Goal: Complete application form

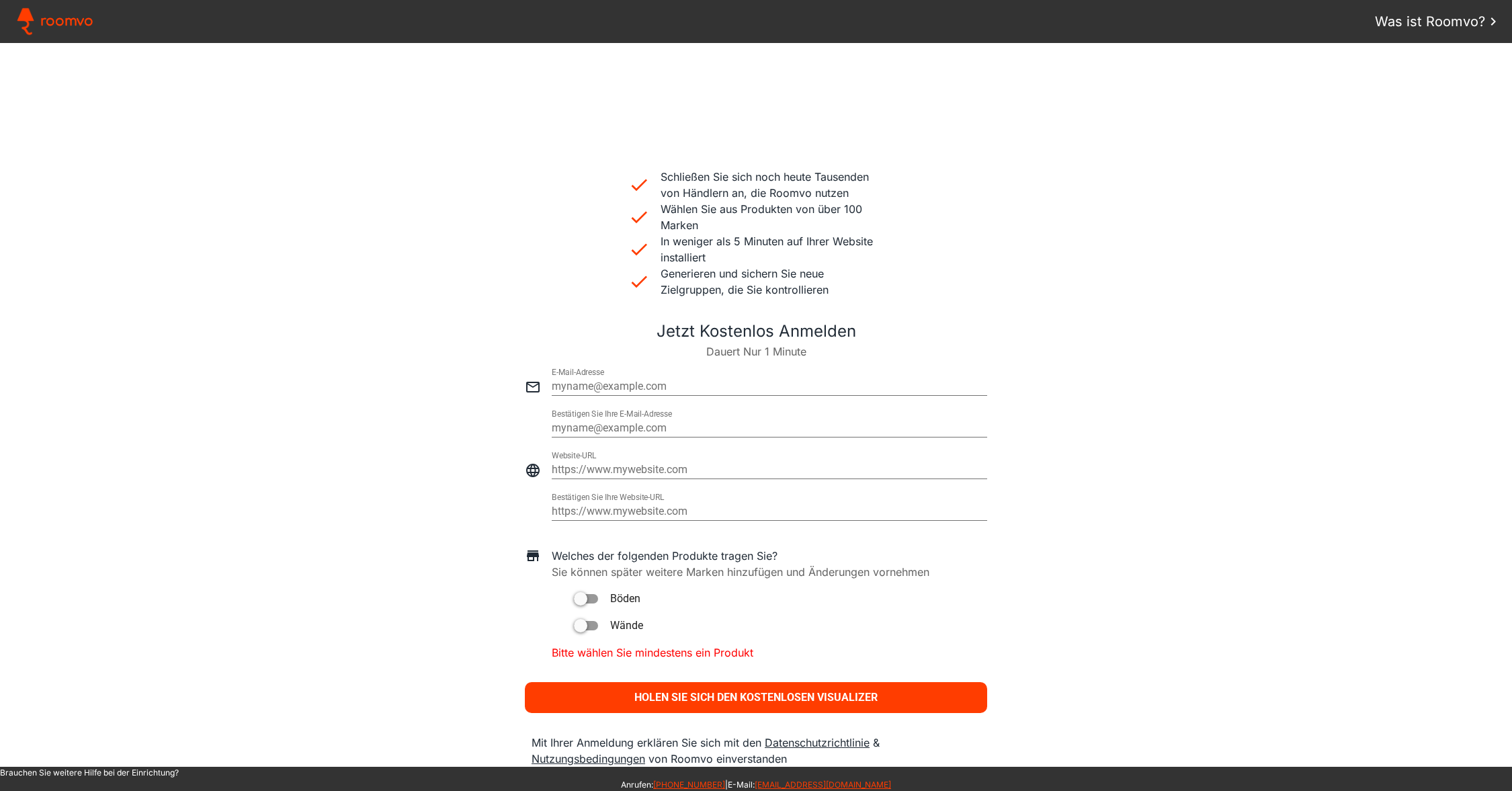
scroll to position [349, 0]
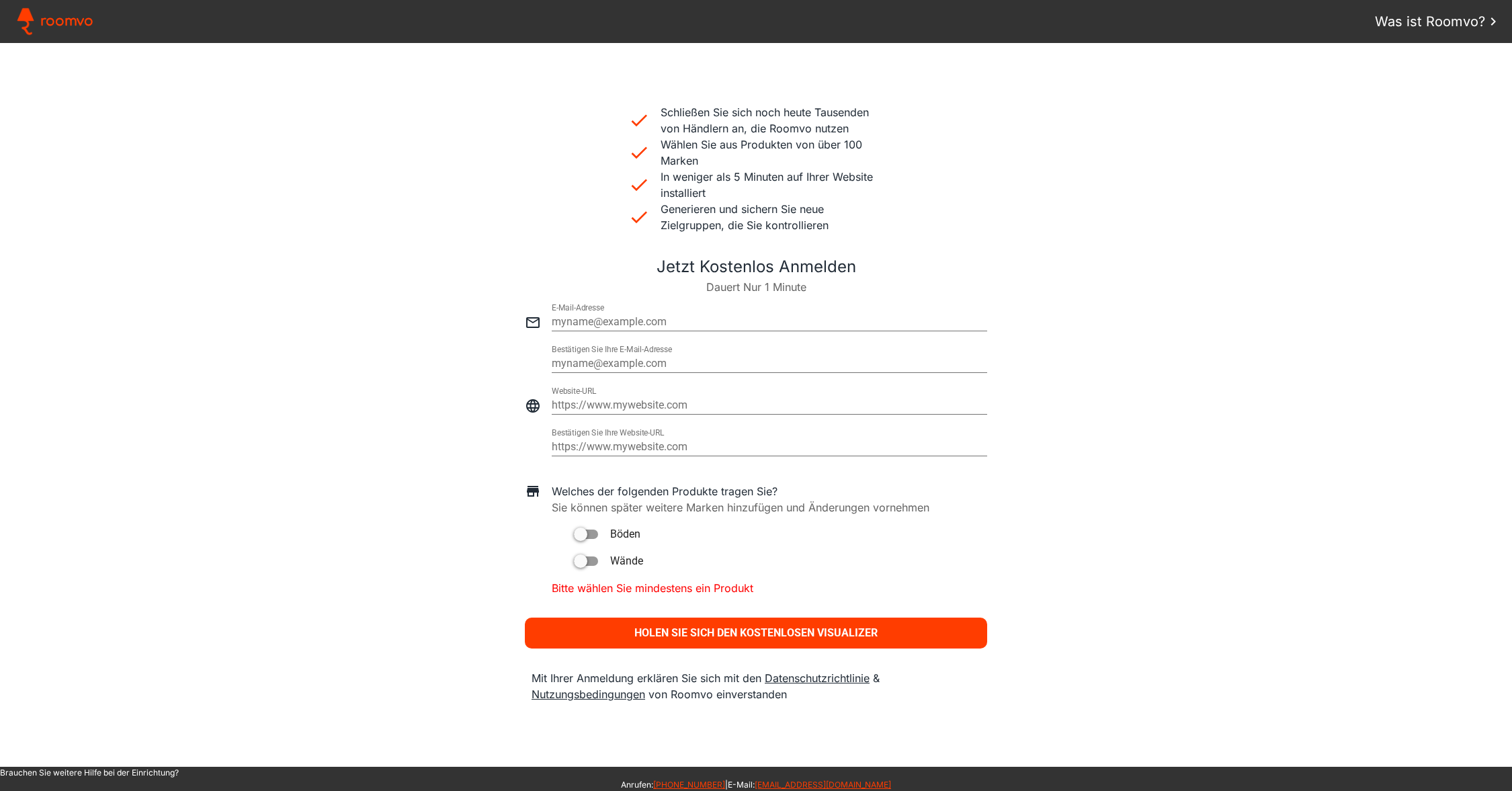
click at [603, 320] on input "email" at bounding box center [769, 322] width 436 height 16
type input "[EMAIL_ADDRESS][DOMAIN_NAME]"
type paper-input "[EMAIL_ADDRESS][DOMAIN_NAME]"
click at [630, 357] on input "email" at bounding box center [769, 364] width 436 height 16
type input "[EMAIL_ADDRESS][DOMAIN_NAME]"
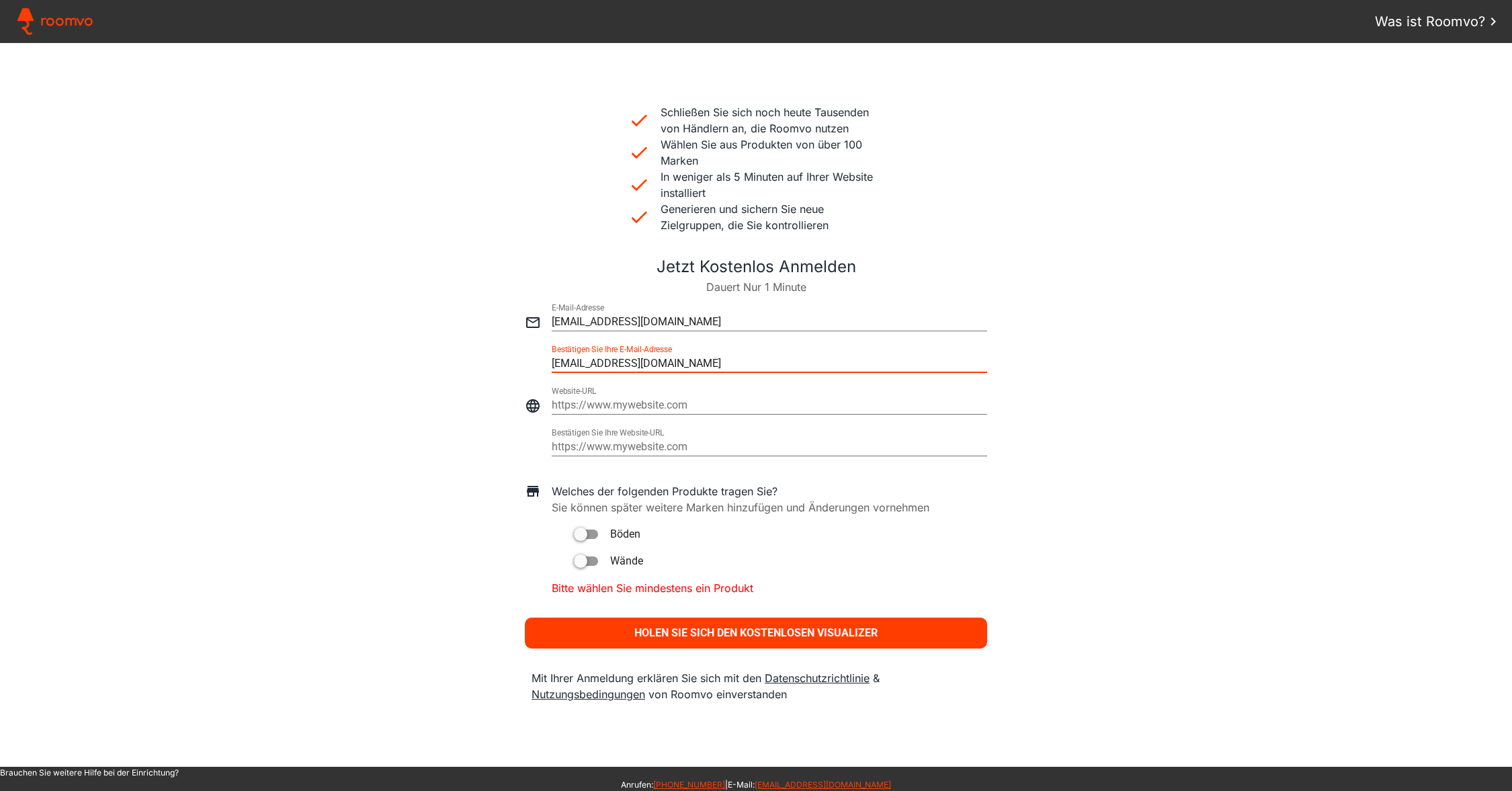
type paper-input "[EMAIL_ADDRESS][DOMAIN_NAME]"
click at [638, 398] on input "https://" at bounding box center [769, 405] width 436 height 16
type input "[URL]"
type paper-input "[URL]"
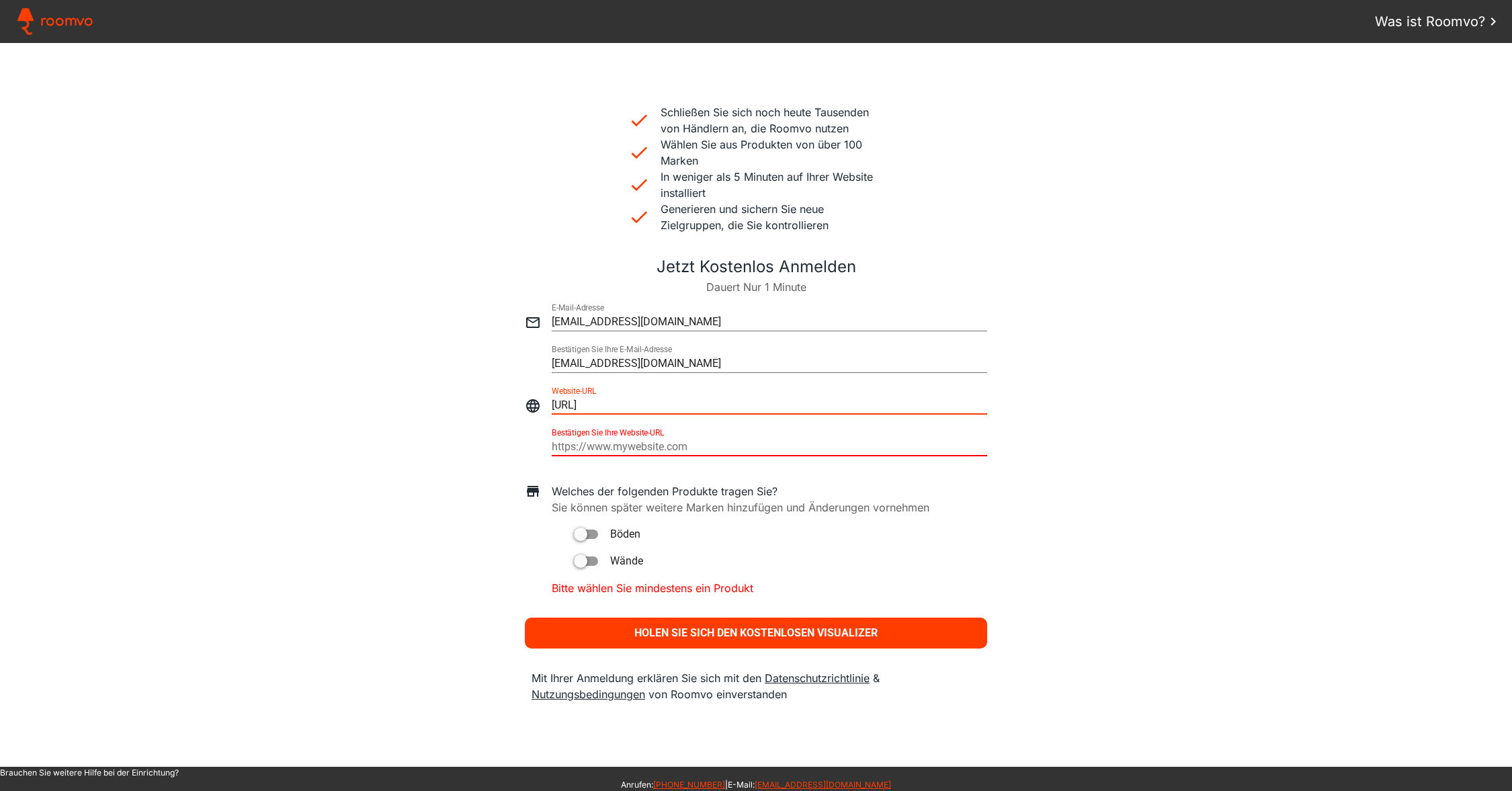
type input "https://"
click at [586, 452] on input "https://" at bounding box center [769, 447] width 436 height 16
click at [648, 404] on input "[URL]" at bounding box center [769, 405] width 436 height 16
type input "[URL][DOMAIN_NAME]"
type paper-input "[URL][DOMAIN_NAME]"
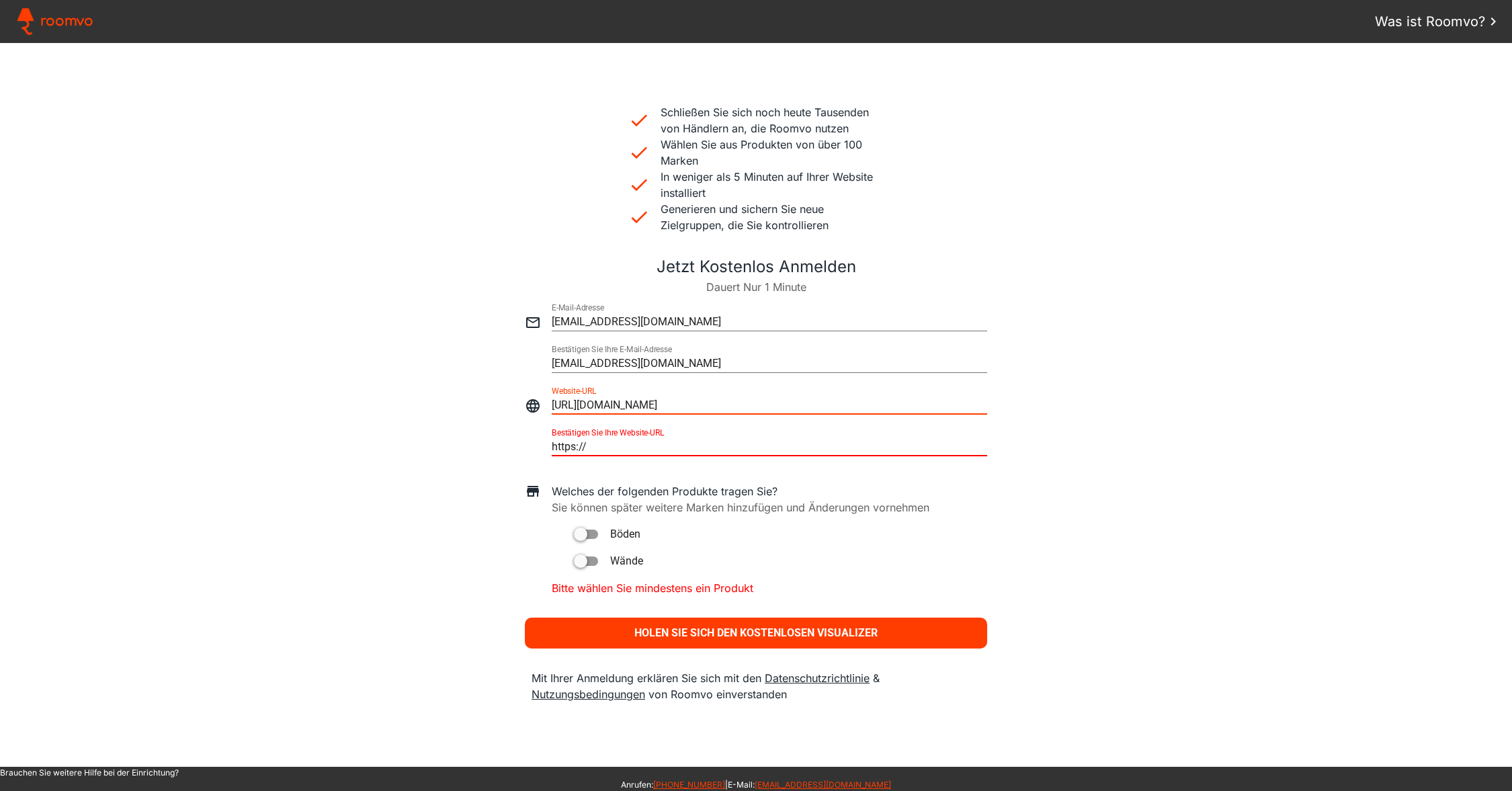
click at [613, 443] on input "https://" at bounding box center [769, 447] width 436 height 16
type input "[URL]."
type paper-input "[URL]."
type input "[URL][DOMAIN_NAME]"
type paper-input "[URL][DOMAIN_NAME]"
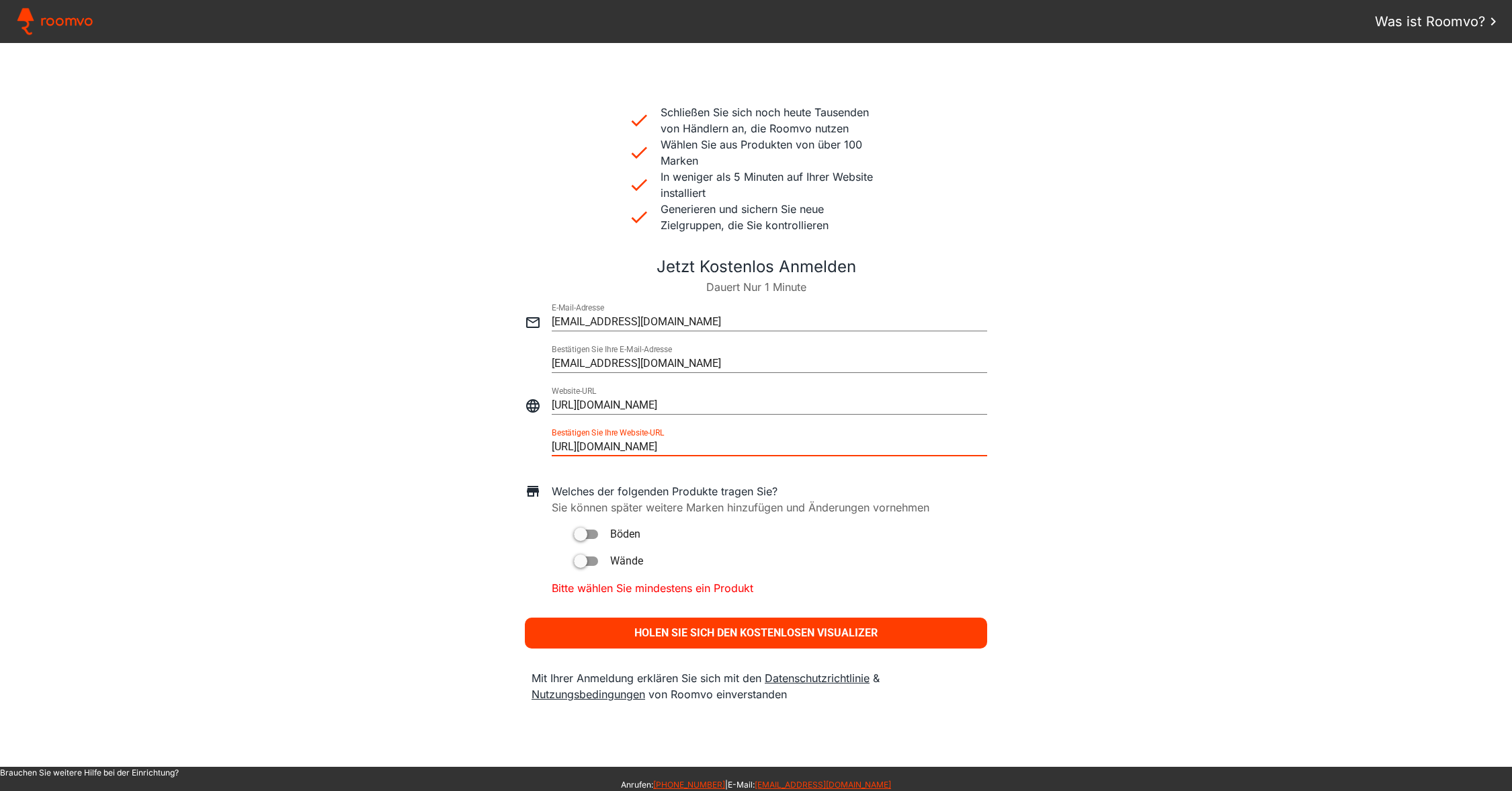
click at [592, 531] on div at bounding box center [586, 534] width 24 height 9
type paper-toggle-button "on"
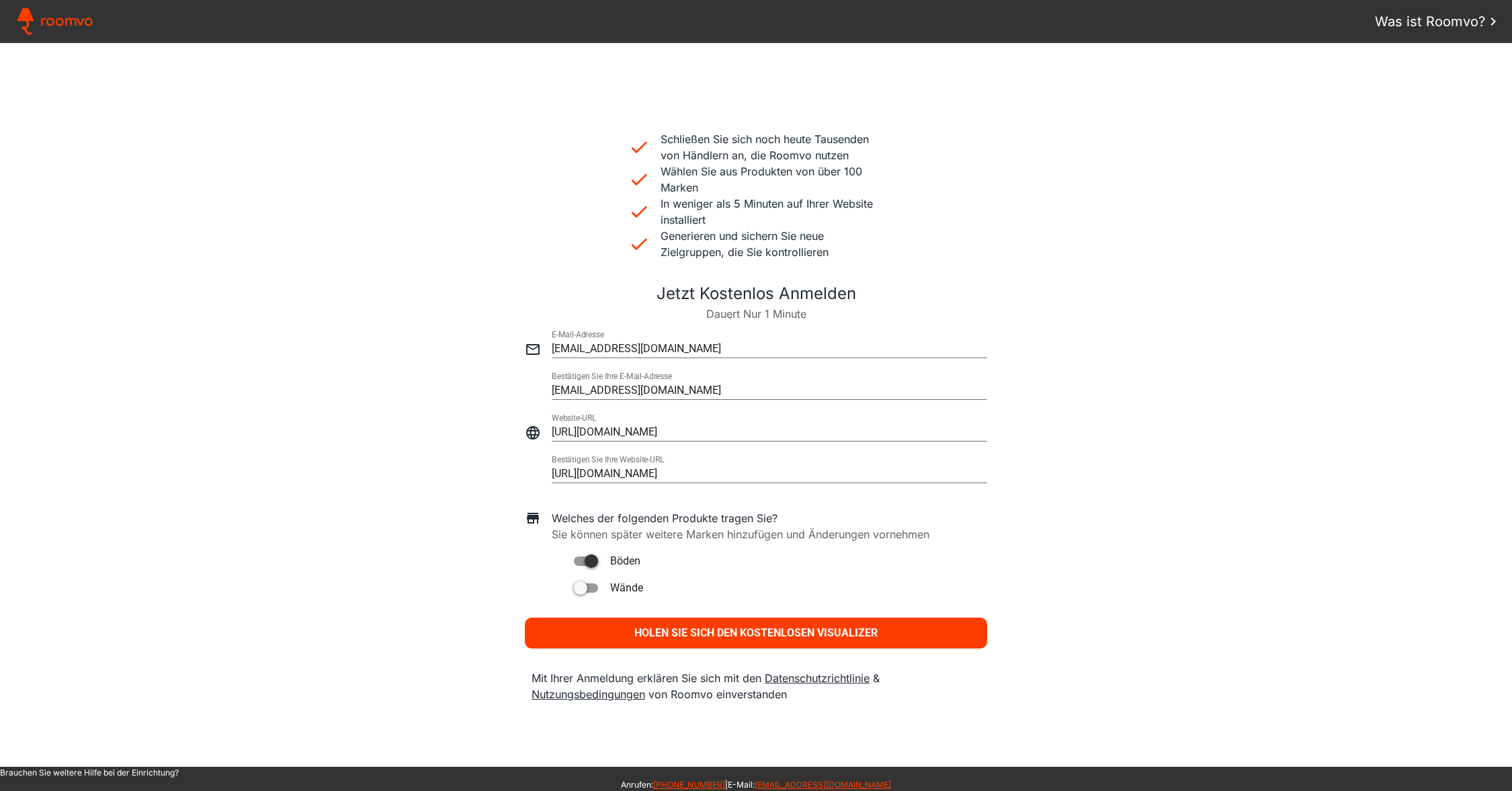
click at [589, 588] on div at bounding box center [586, 588] width 24 height 9
type paper-toggle-button "on"
click at [632, 635] on paper-button "Holen Sie sich den kostenlosen Visualizer" at bounding box center [756, 633] width 462 height 31
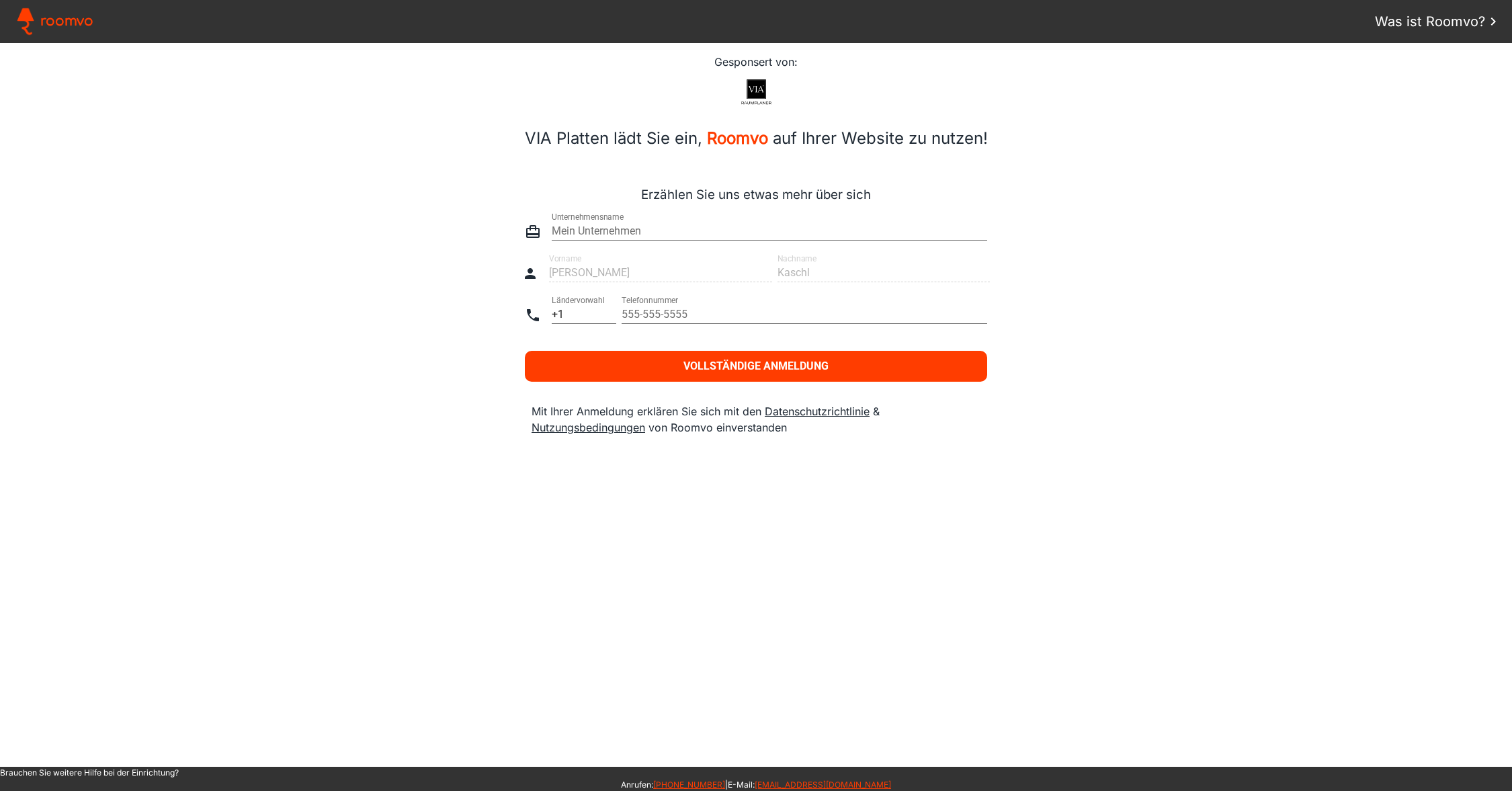
click at [636, 233] on input "text" at bounding box center [769, 231] width 436 height 16
type input "VIA GmbH"
type paper-input "VIA GmbH"
click at [717, 261] on div at bounding box center [756, 267] width 1485 height 42
click at [686, 316] on input "tel" at bounding box center [805, 314] width 366 height 16
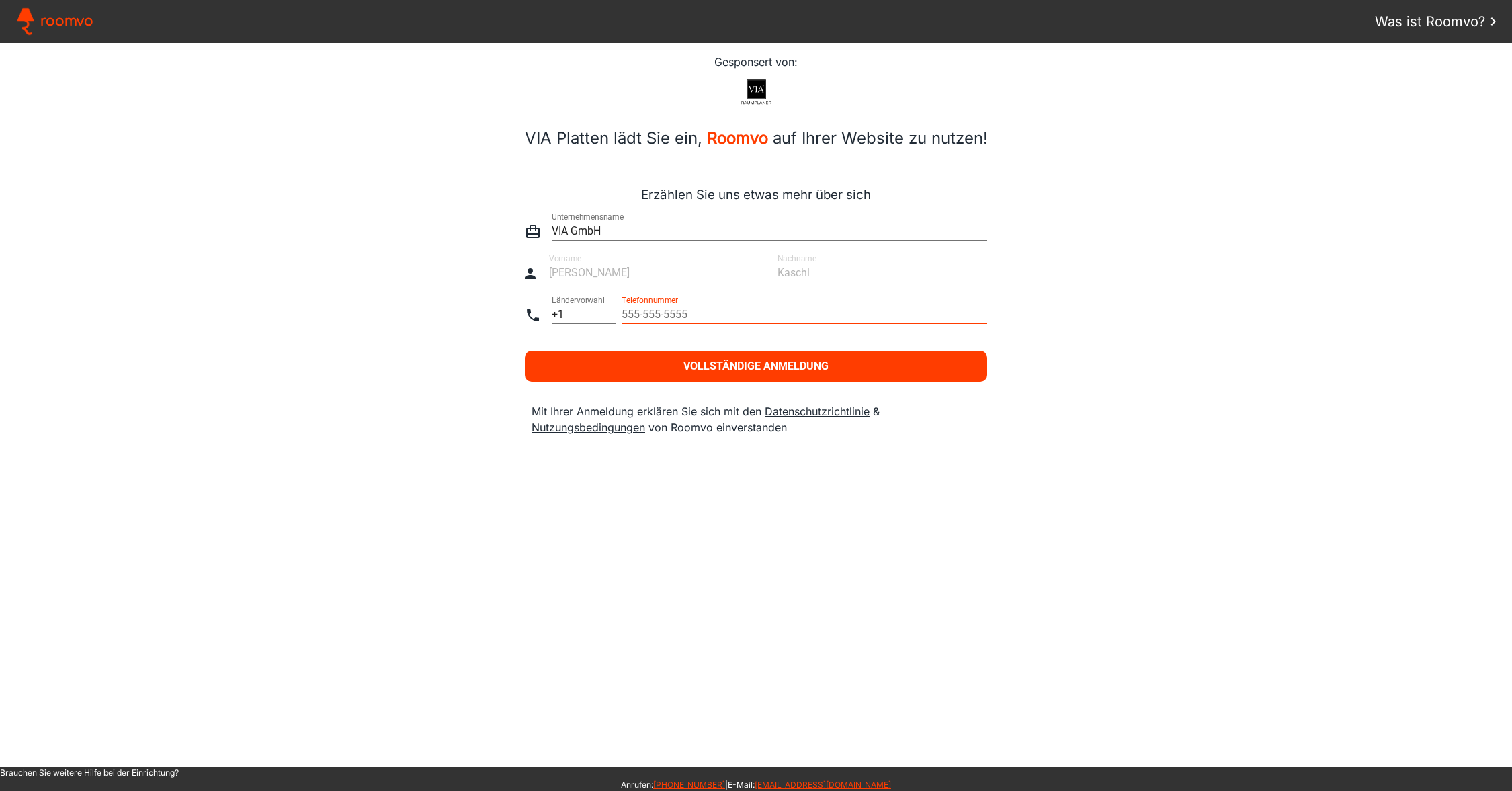
click at [564, 314] on input "+1" at bounding box center [584, 314] width 65 height 16
type input "+49"
type paper-input "+49"
click at [652, 316] on input "tel" at bounding box center [805, 314] width 366 height 16
type input "[PHONE_NUMBER]"
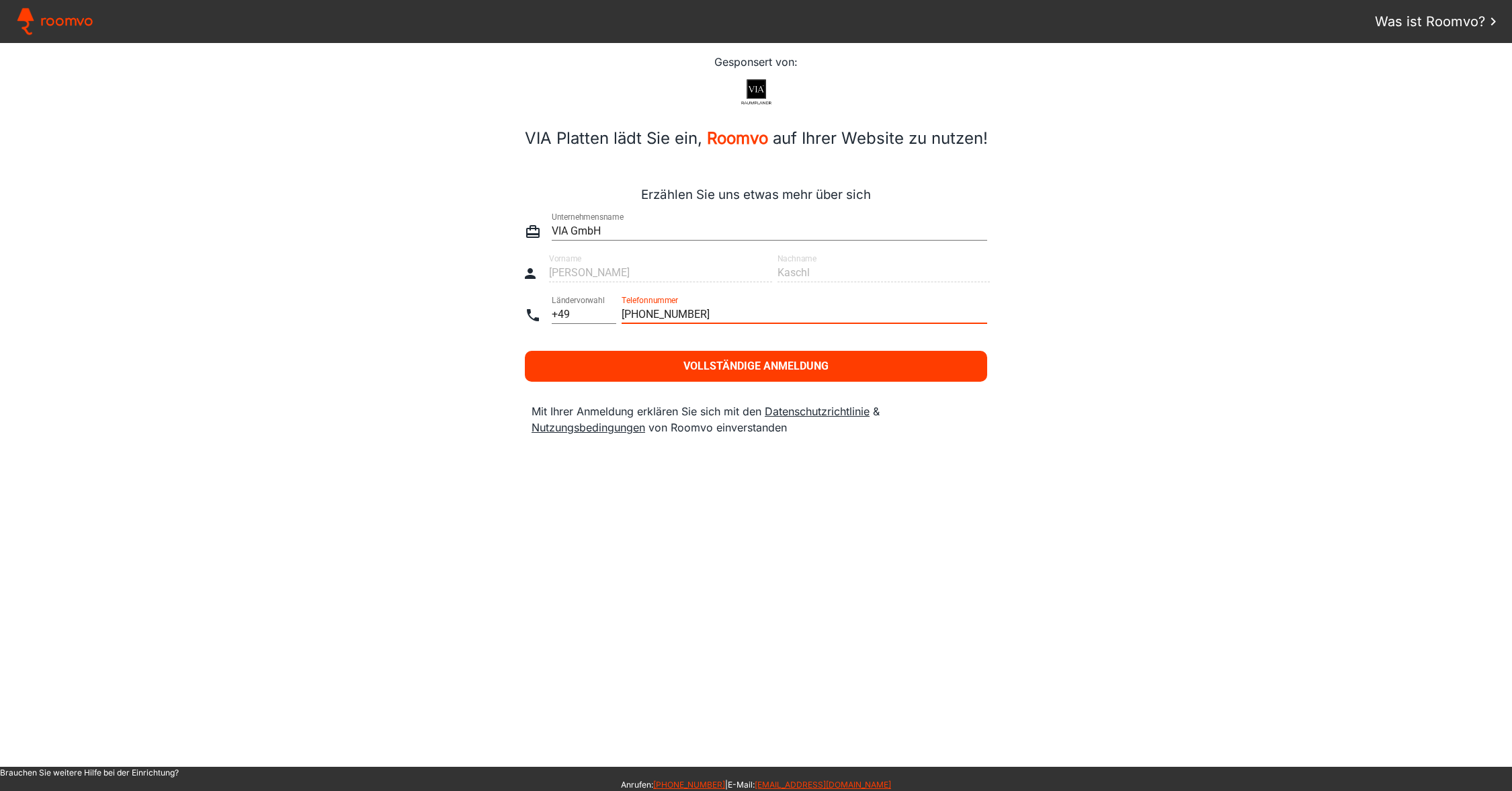
type paper-input "[PHONE_NUMBER]"
click at [0, 0] on slot "Vollständige Anmeldung" at bounding box center [0, 0] width 0 height 0
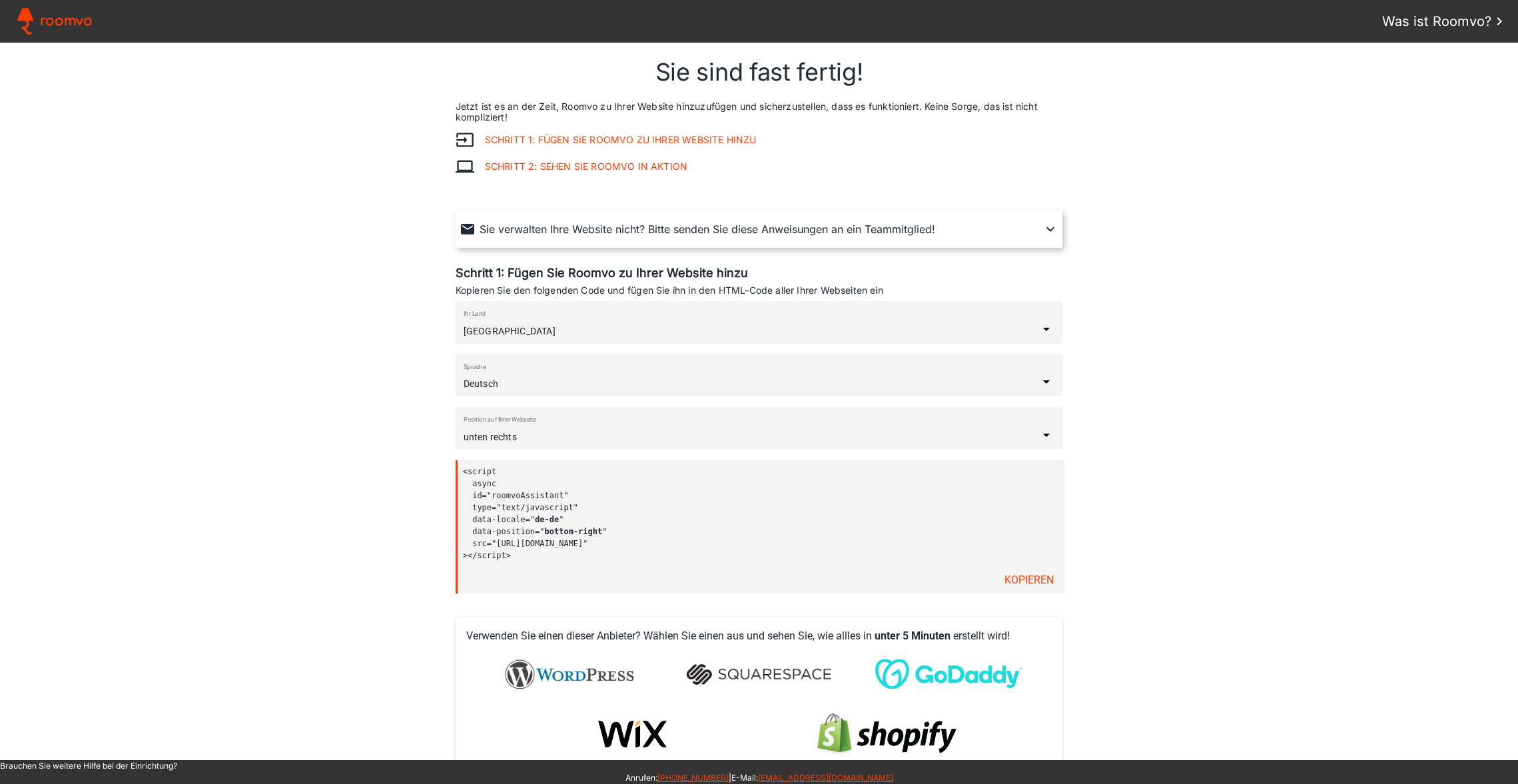
click at [1048, 230] on iron-icon at bounding box center [1050, 229] width 16 height 16
